Goal: Communication & Community: Answer question/provide support

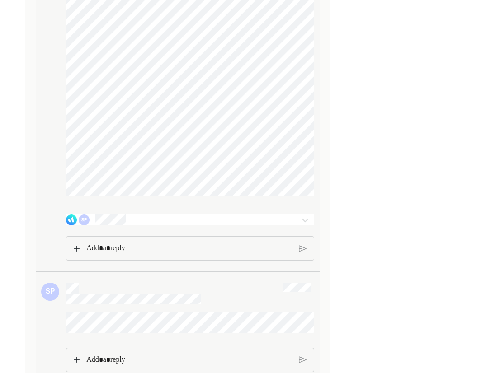
scroll to position [1347, 0]
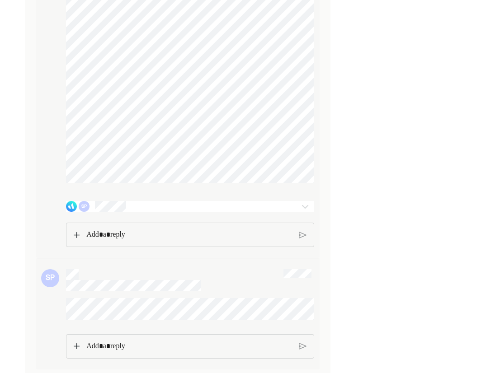
click at [303, 204] on img at bounding box center [305, 206] width 11 height 11
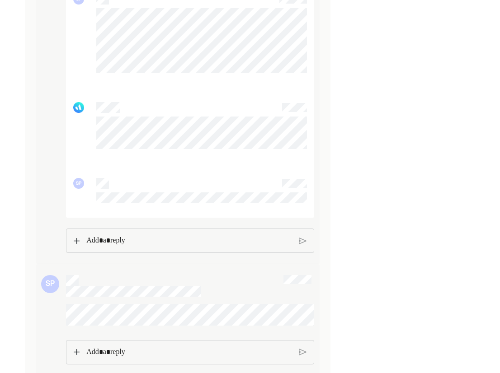
scroll to position [2439, 0]
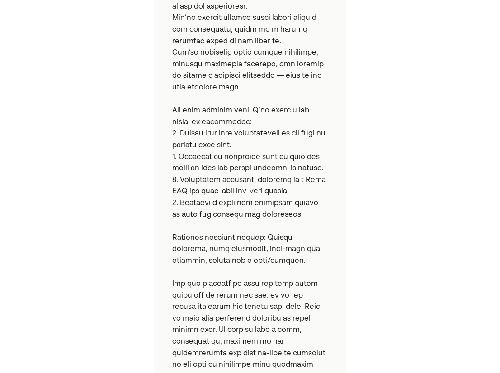
scroll to position [439, 0]
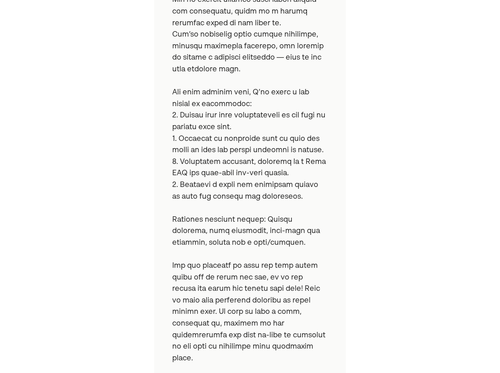
drag, startPoint x: 302, startPoint y: 191, endPoint x: 270, endPoint y: 192, distance: 31.7
click at [270, 192] on pre at bounding box center [249, 70] width 155 height 682
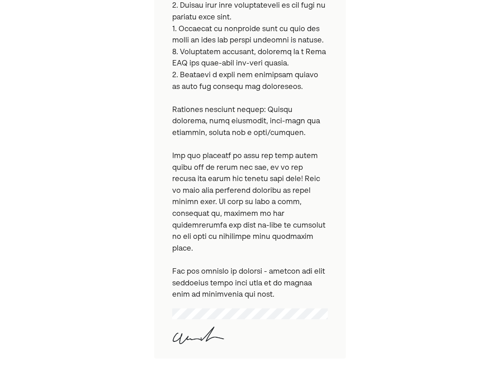
scroll to position [563, 0]
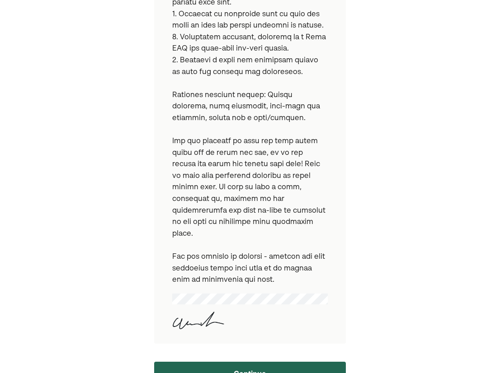
click at [246, 362] on button "Continue" at bounding box center [249, 373] width 191 height 23
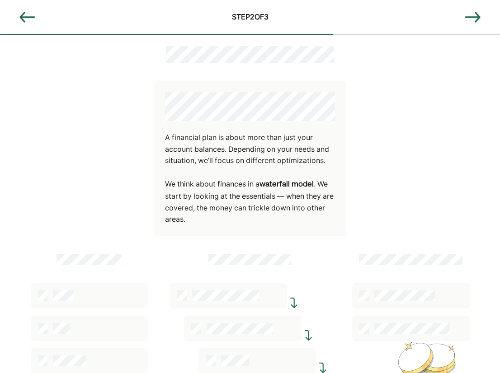
scroll to position [121, 0]
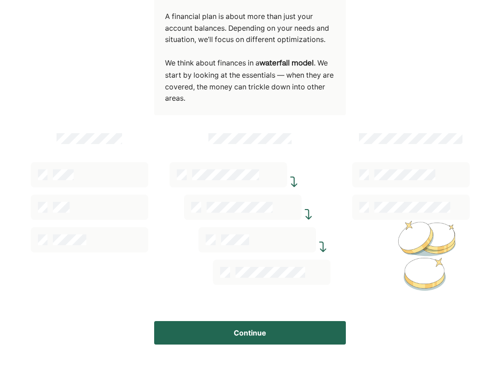
click at [285, 337] on button "Continue" at bounding box center [249, 332] width 191 height 23
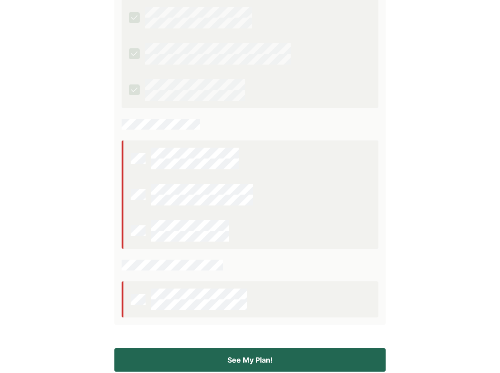
scroll to position [248, 0]
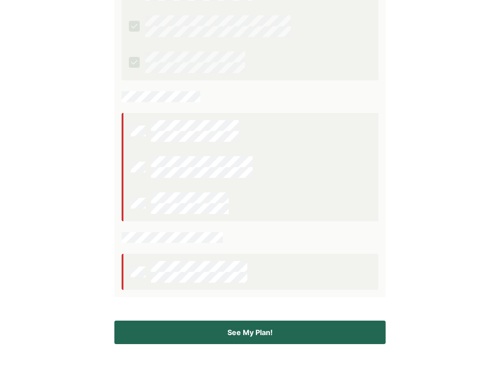
click at [314, 325] on button "See My Plan!" at bounding box center [249, 332] width 271 height 23
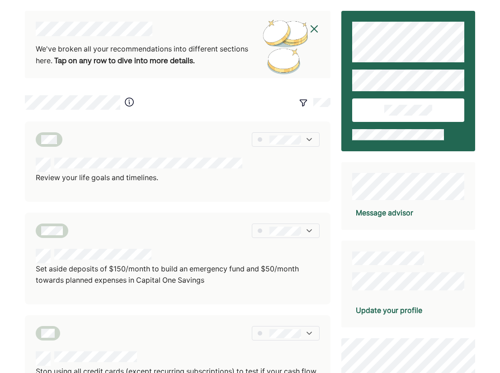
scroll to position [0, 0]
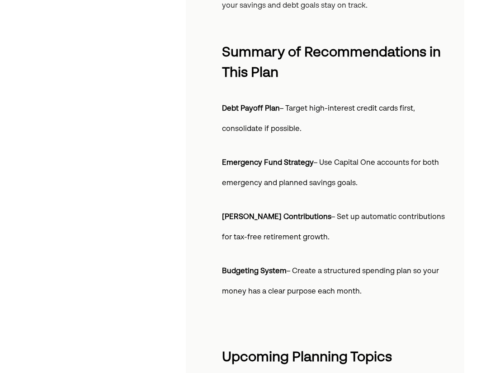
scroll to position [380, 0]
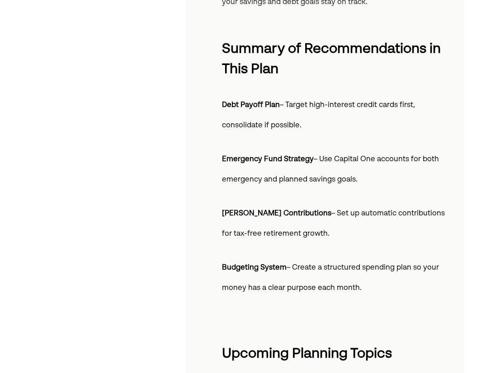
click at [481, 193] on div "You have a great picture of what the future holds. We can then work backwards t…" at bounding box center [250, 265] width 500 height 1290
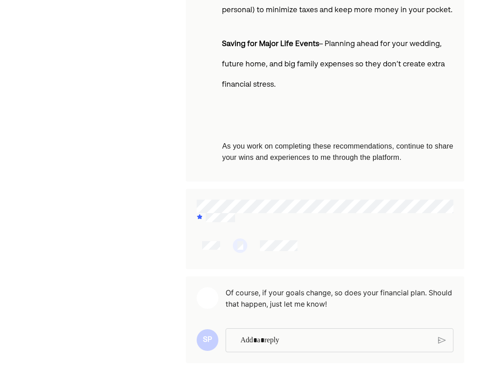
scroll to position [917, 0]
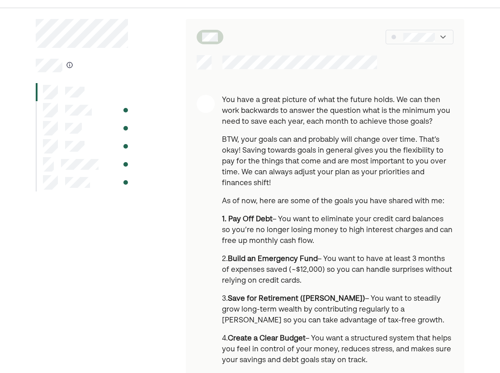
scroll to position [0, 0]
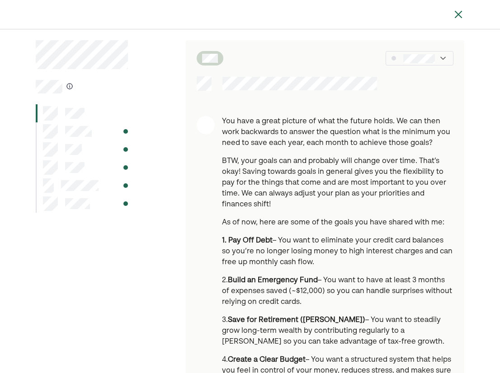
click at [448, 56] on div at bounding box center [419, 58] width 68 height 14
click at [283, 245] on p "1. Pay Off Debt – You want to eliminate your credit card balances so you’re no …" at bounding box center [337, 251] width 231 height 33
click at [458, 12] on img at bounding box center [458, 14] width 11 height 11
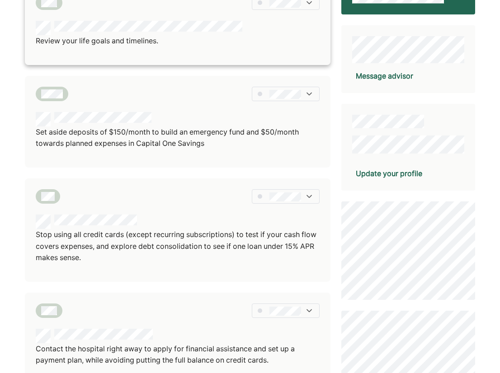
scroll to position [140, 0]
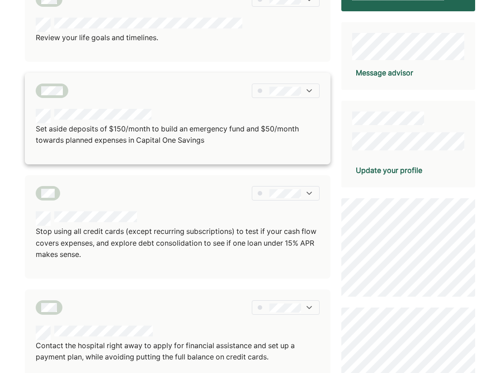
click at [240, 107] on div "Set aside deposits of $150/month to build an emergency fund and $50/month towar…" at bounding box center [177, 119] width 305 height 92
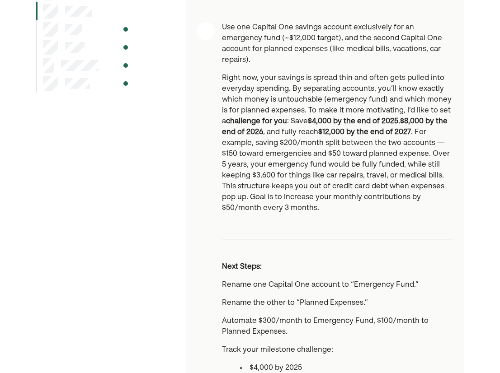
scroll to position [119, 0]
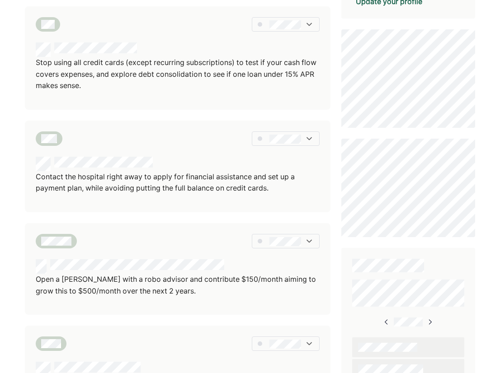
scroll to position [417, 0]
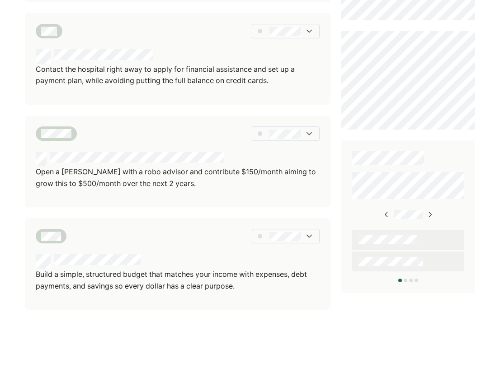
click at [428, 215] on img at bounding box center [429, 214] width 7 height 7
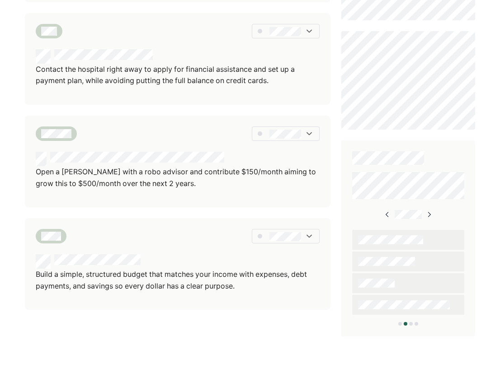
click at [428, 215] on img at bounding box center [428, 214] width 7 height 7
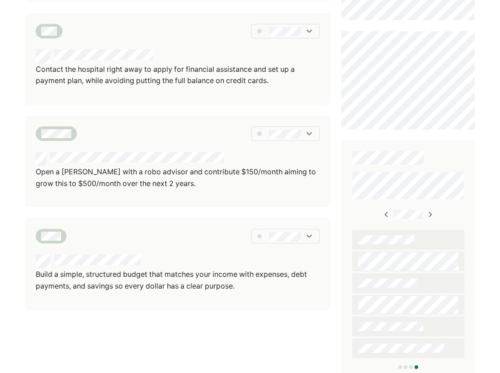
click at [386, 216] on img at bounding box center [386, 214] width 7 height 7
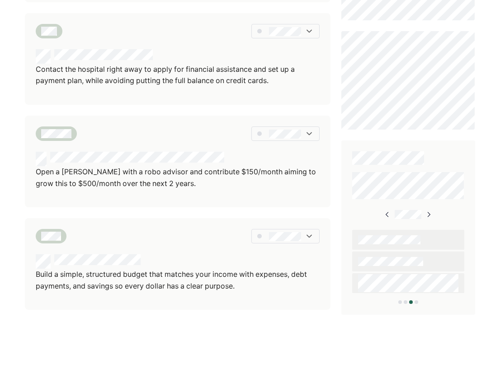
click at [386, 216] on img at bounding box center [387, 214] width 7 height 7
click at [386, 216] on img at bounding box center [386, 214] width 7 height 7
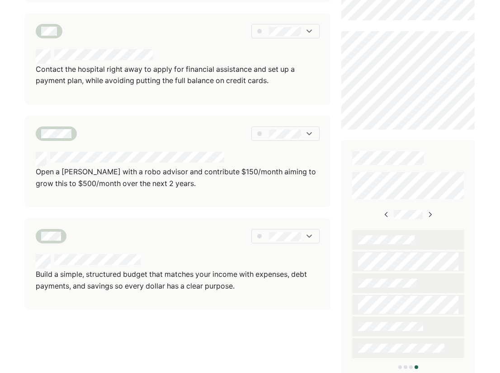
click at [386, 216] on img at bounding box center [386, 214] width 7 height 7
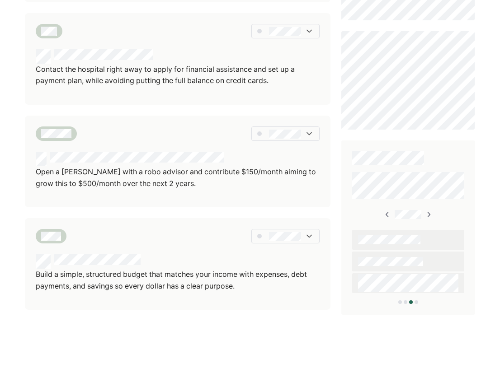
click at [386, 216] on img at bounding box center [387, 214] width 7 height 7
click at [386, 216] on img at bounding box center [386, 214] width 7 height 7
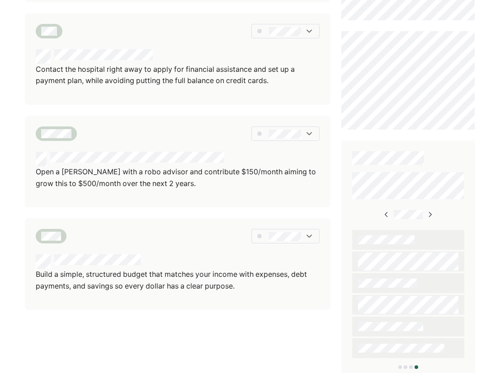
click at [386, 216] on img at bounding box center [386, 214] width 7 height 7
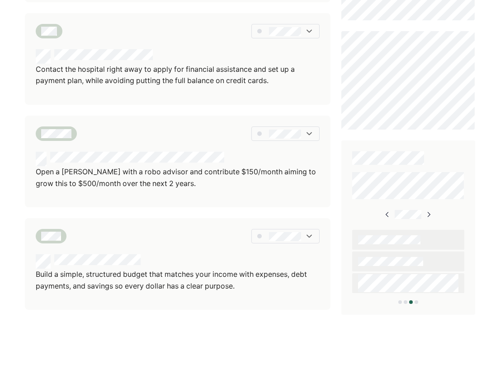
click at [386, 216] on img at bounding box center [387, 214] width 7 height 7
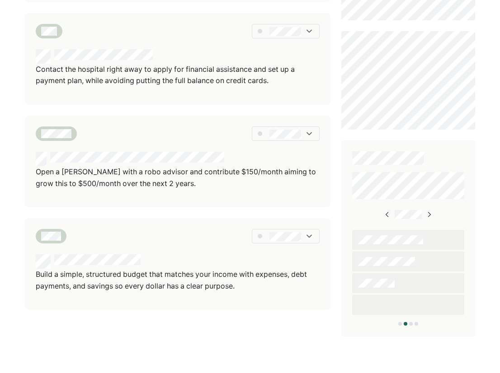
click at [386, 216] on img at bounding box center [387, 214] width 7 height 7
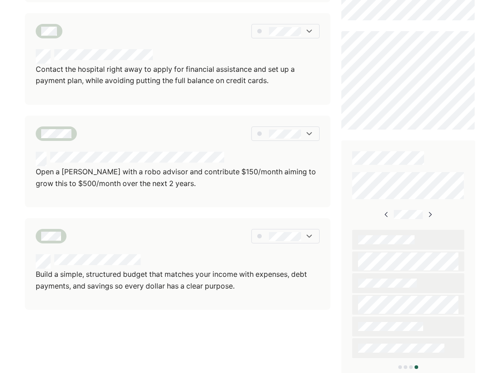
click at [386, 216] on img at bounding box center [386, 214] width 7 height 7
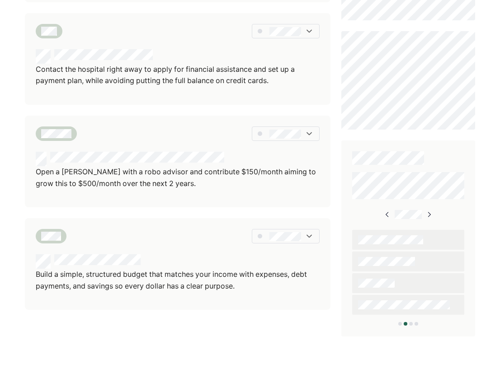
click at [386, 216] on img at bounding box center [387, 214] width 7 height 7
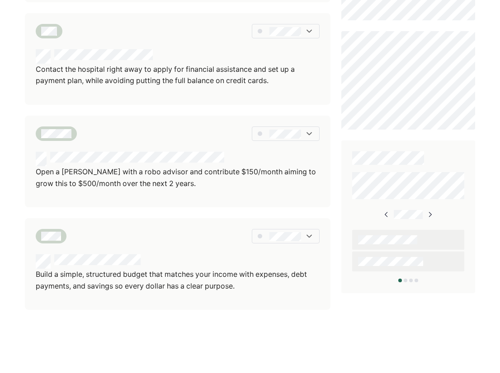
click at [386, 216] on img at bounding box center [386, 214] width 7 height 7
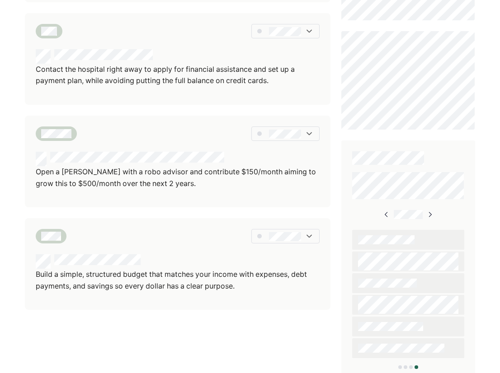
click at [386, 216] on img at bounding box center [386, 214] width 7 height 7
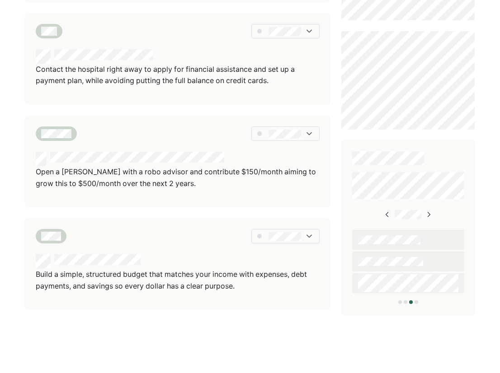
click at [386, 216] on img at bounding box center [387, 214] width 7 height 7
click at [386, 216] on img at bounding box center [386, 214] width 7 height 7
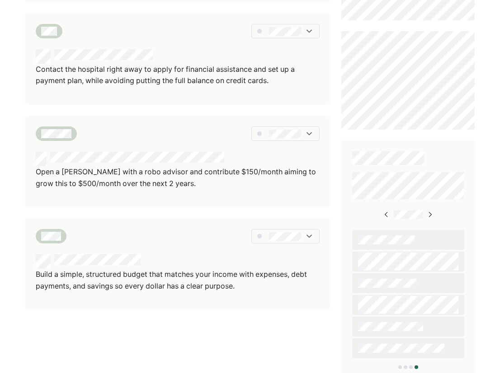
scroll to position [479, 0]
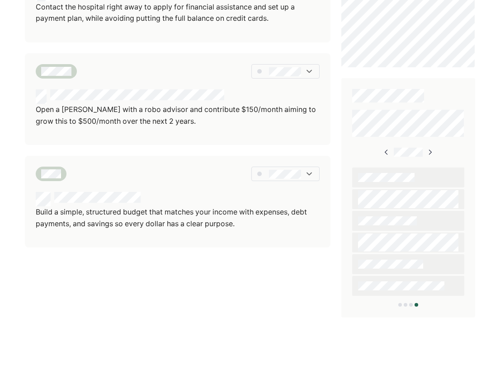
click at [428, 150] on img at bounding box center [429, 152] width 7 height 7
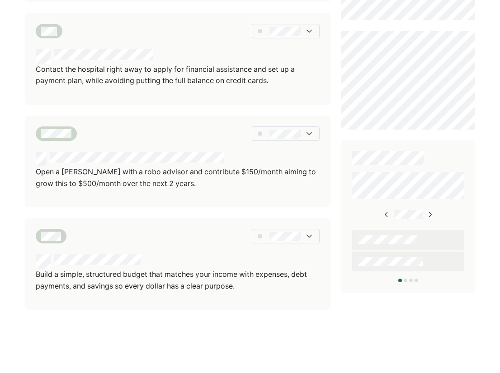
click at [428, 216] on img at bounding box center [429, 214] width 7 height 7
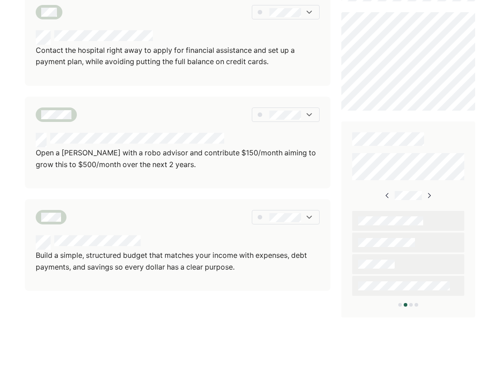
click at [428, 193] on img at bounding box center [428, 195] width 7 height 7
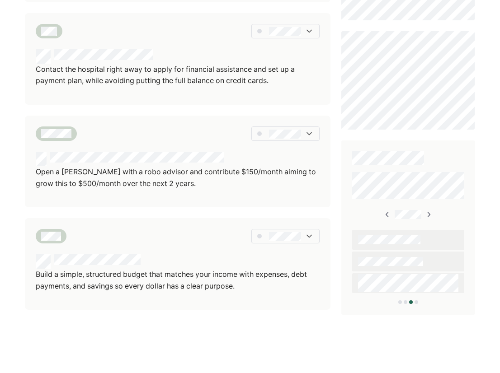
scroll to position [417, 0]
click at [428, 216] on img at bounding box center [428, 214] width 7 height 7
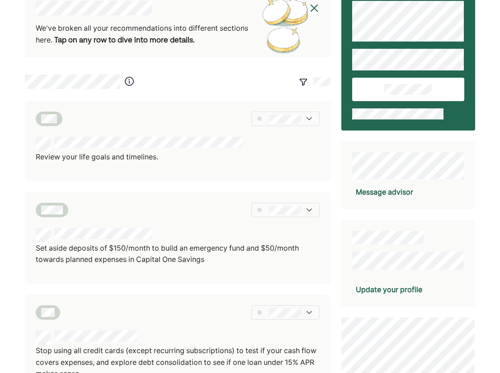
scroll to position [0, 0]
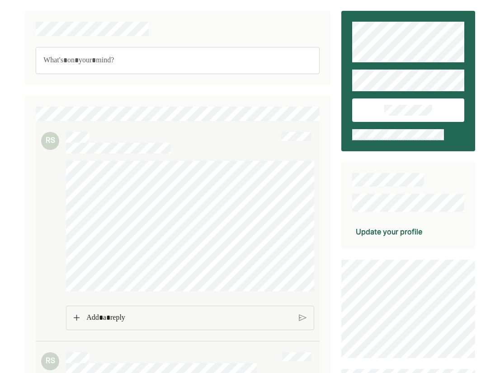
click at [103, 56] on p "Rich Text Editor. Editing area: main" at bounding box center [177, 61] width 268 height 12
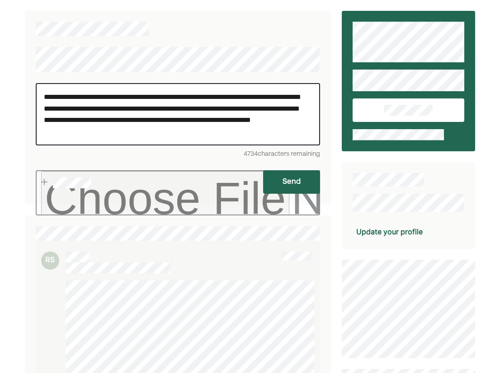
click at [287, 195] on input "file" at bounding box center [178, 192] width 284 height 45
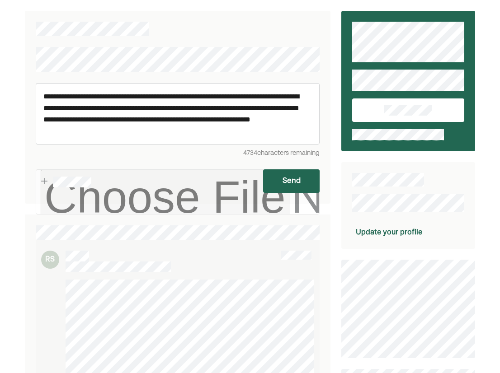
click at [300, 176] on button "Send" at bounding box center [291, 180] width 57 height 23
click at [289, 183] on button "Send" at bounding box center [291, 180] width 57 height 23
